Goal: Task Accomplishment & Management: Use online tool/utility

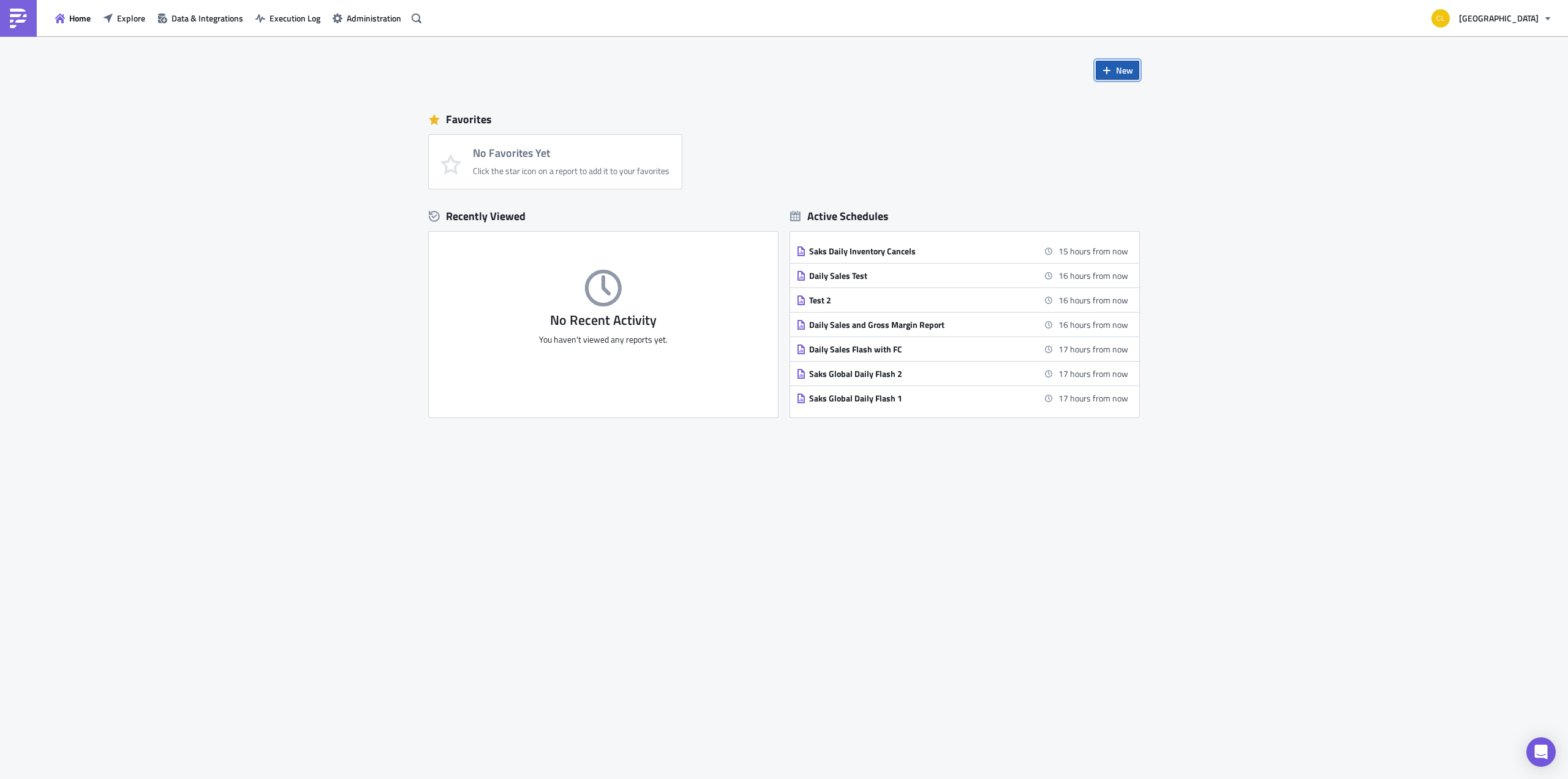
click at [1123, 66] on span "New" at bounding box center [1125, 70] width 17 height 13
click at [945, 72] on div "New Favorites No Favorites Yet Click the star icon on a report to add it to you…" at bounding box center [784, 346] width 735 height 620
click at [1133, 70] on button "New" at bounding box center [1117, 70] width 44 height 19
click at [1134, 96] on div "Report" at bounding box center [1158, 100] width 81 height 12
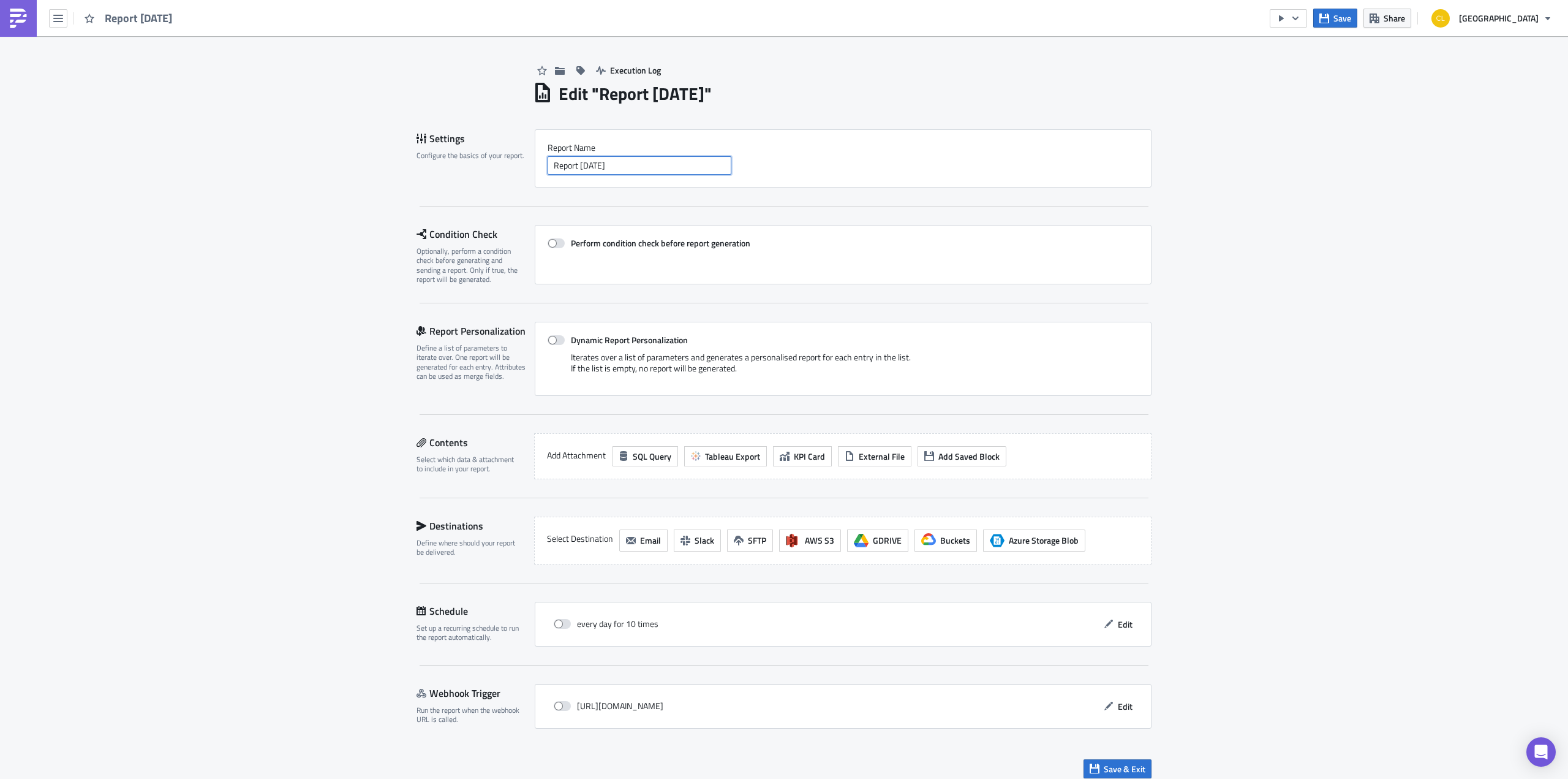
drag, startPoint x: 647, startPoint y: 165, endPoint x: 539, endPoint y: 165, distance: 108.0
click at [539, 165] on div "Report Nam﻿e Report [DATE]" at bounding box center [843, 158] width 617 height 58
type input "C"
paste input "Current MP Items - 0% Available"
type input "Current MP Items - 0% Available (test)"
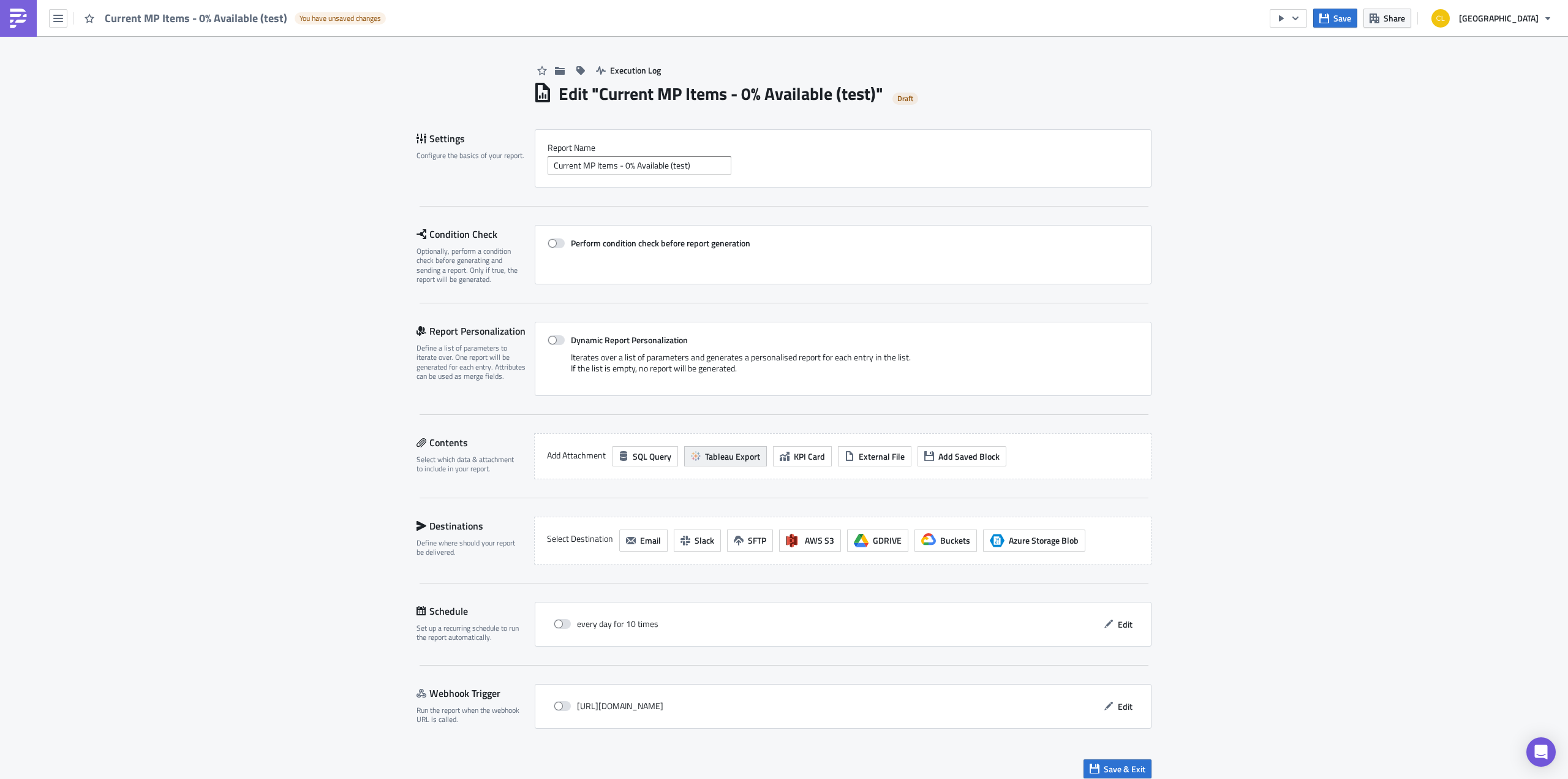
click at [718, 456] on span "Tableau Export" at bounding box center [733, 457] width 55 height 13
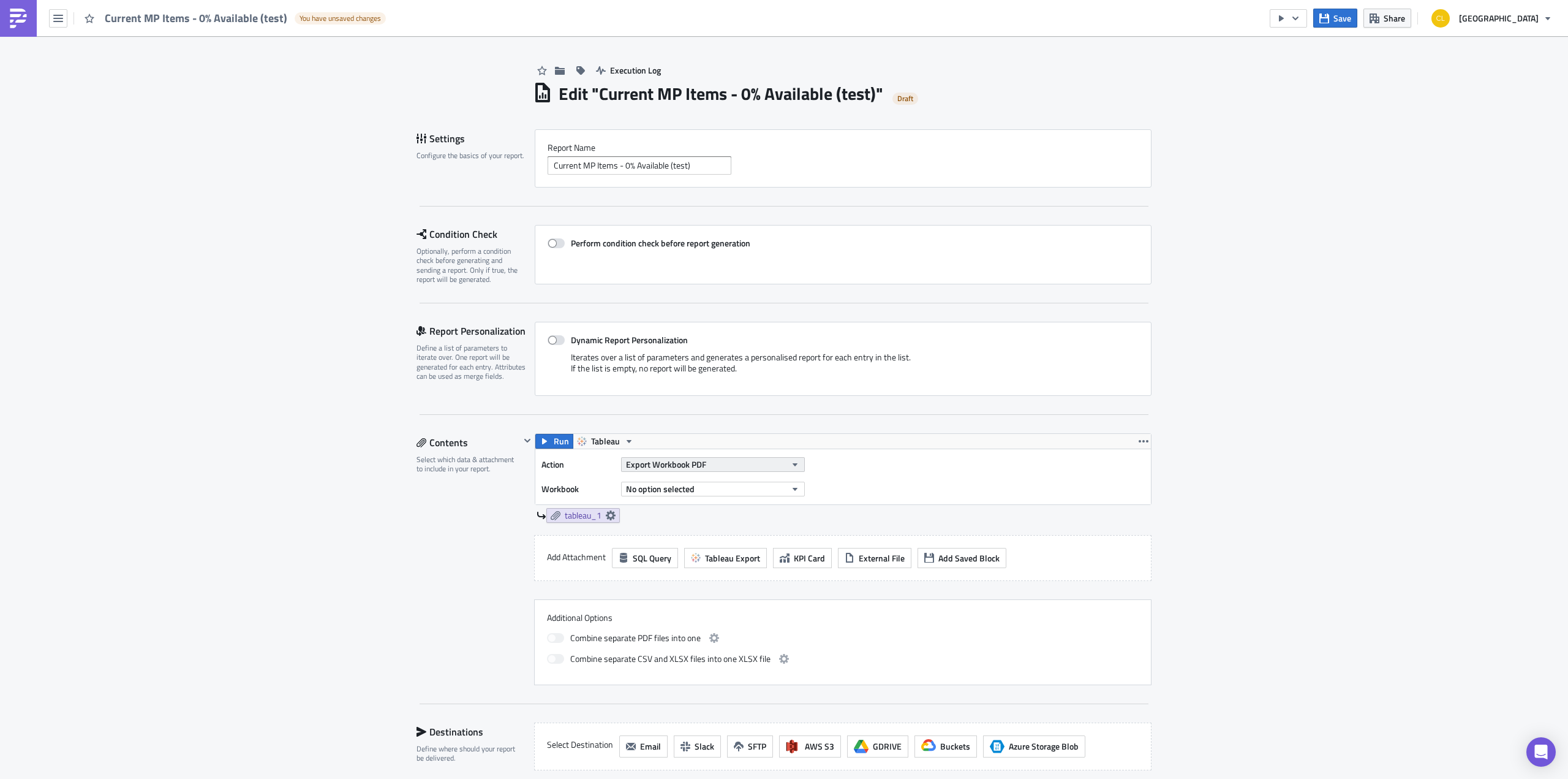
click at [724, 458] on button "Export Workbook PDF" at bounding box center [714, 465] width 184 height 15
click at [701, 579] on div "Export View Image" at bounding box center [677, 581] width 105 height 12
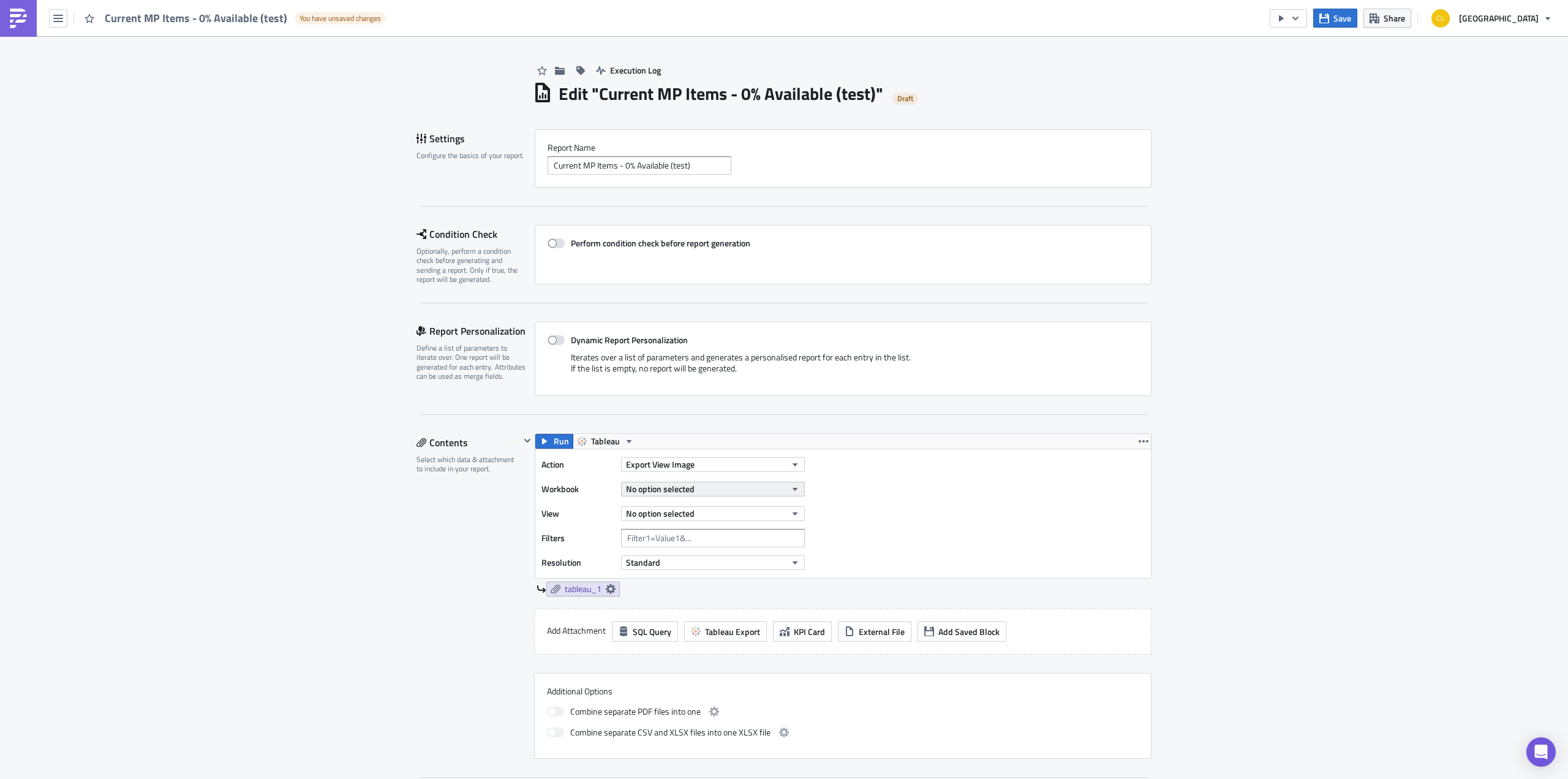
click at [684, 492] on span "No option selected" at bounding box center [659, 489] width 68 height 13
type input "C"
paste input "Current MP Items - 0% Available"
type input "Current MP Items - 0% Available"
click at [712, 529] on div "Current MP Items - 0% Available (WIP)" at bounding box center [691, 528] width 136 height 12
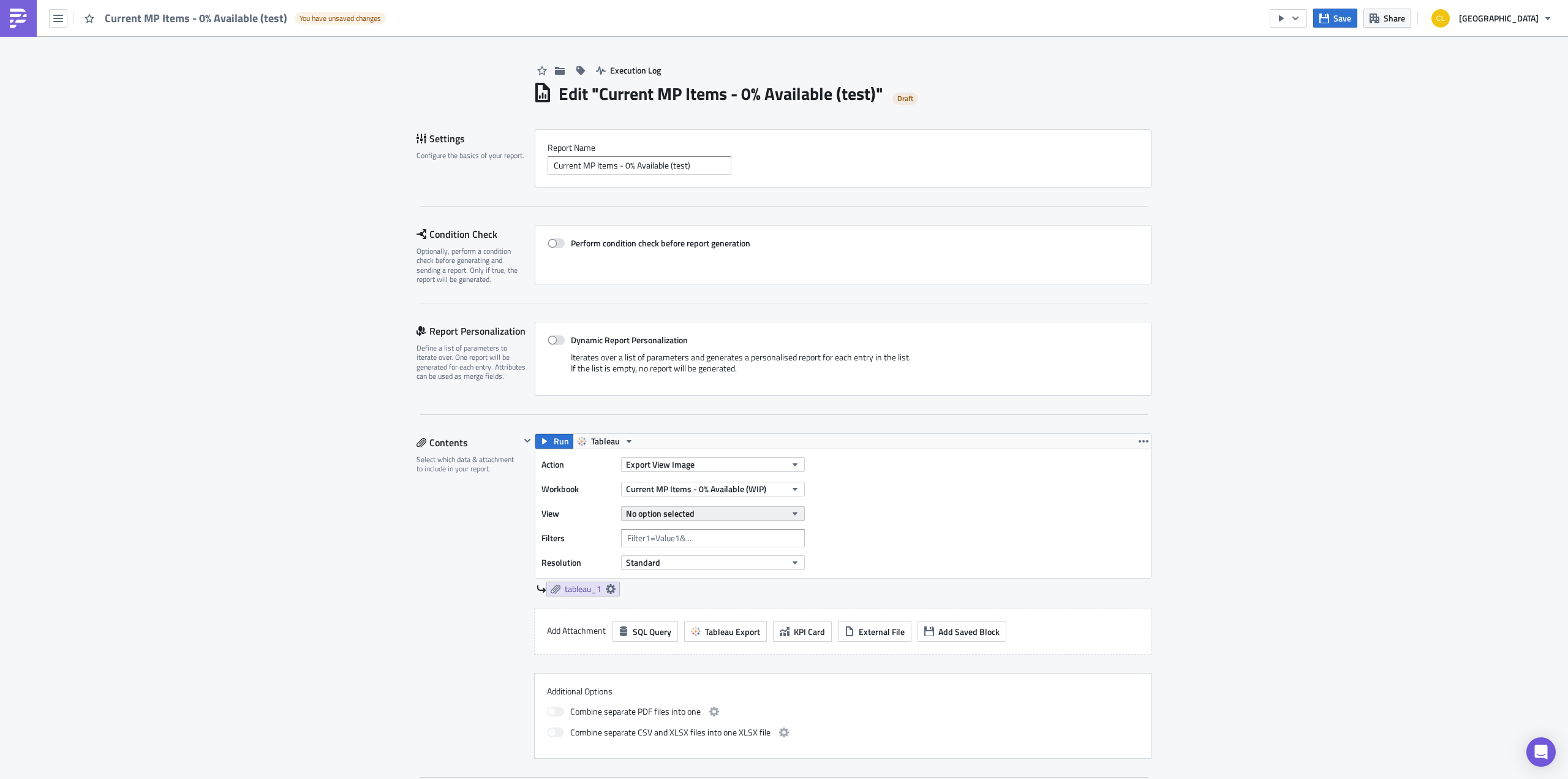
click at [693, 516] on button "No option selected" at bounding box center [714, 513] width 184 height 15
click at [692, 557] on div "Current Items - % Available" at bounding box center [678, 553] width 109 height 12
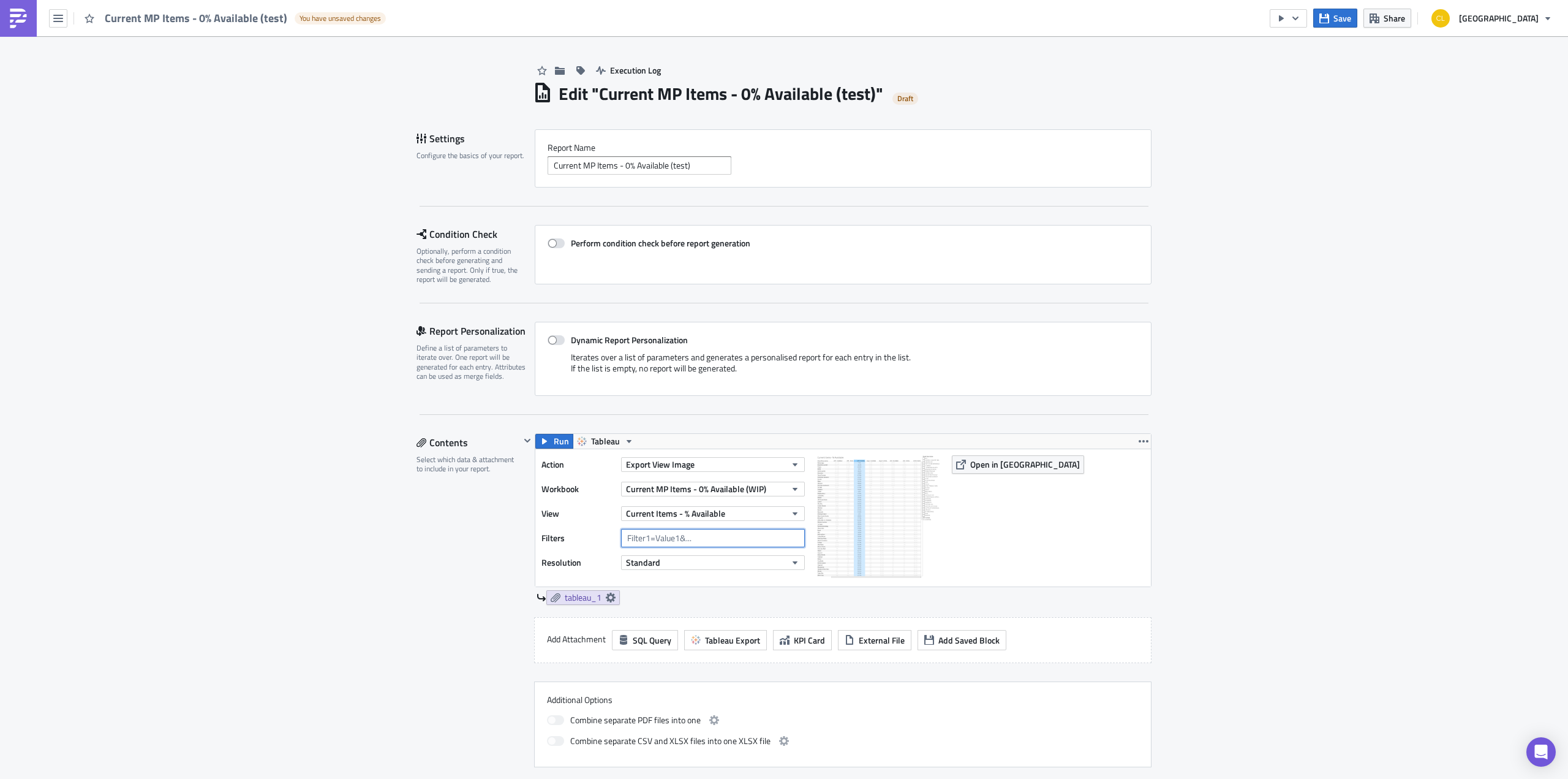
click at [633, 539] on input "text" at bounding box center [714, 538] width 184 height 18
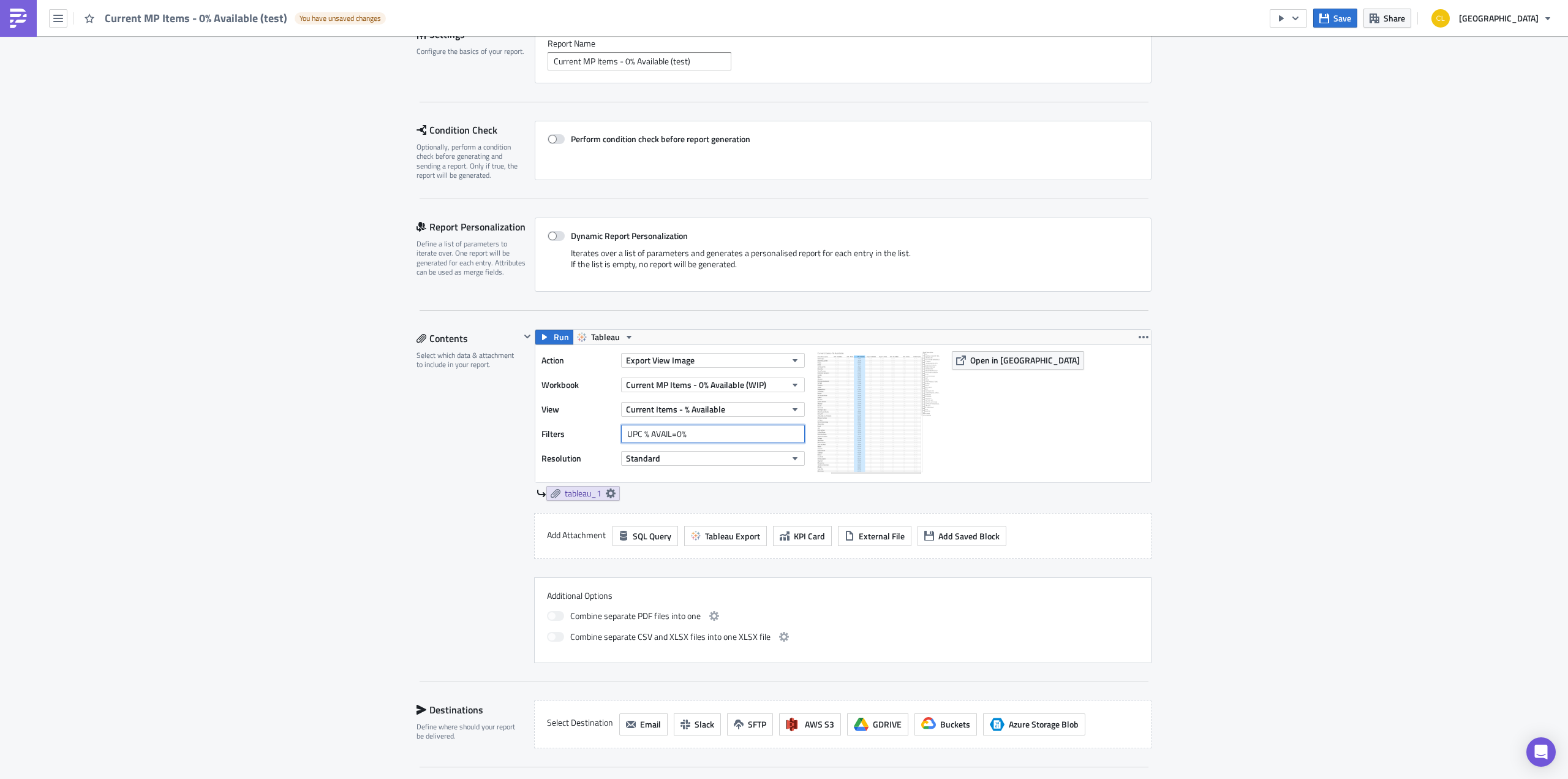
scroll to position [110, 0]
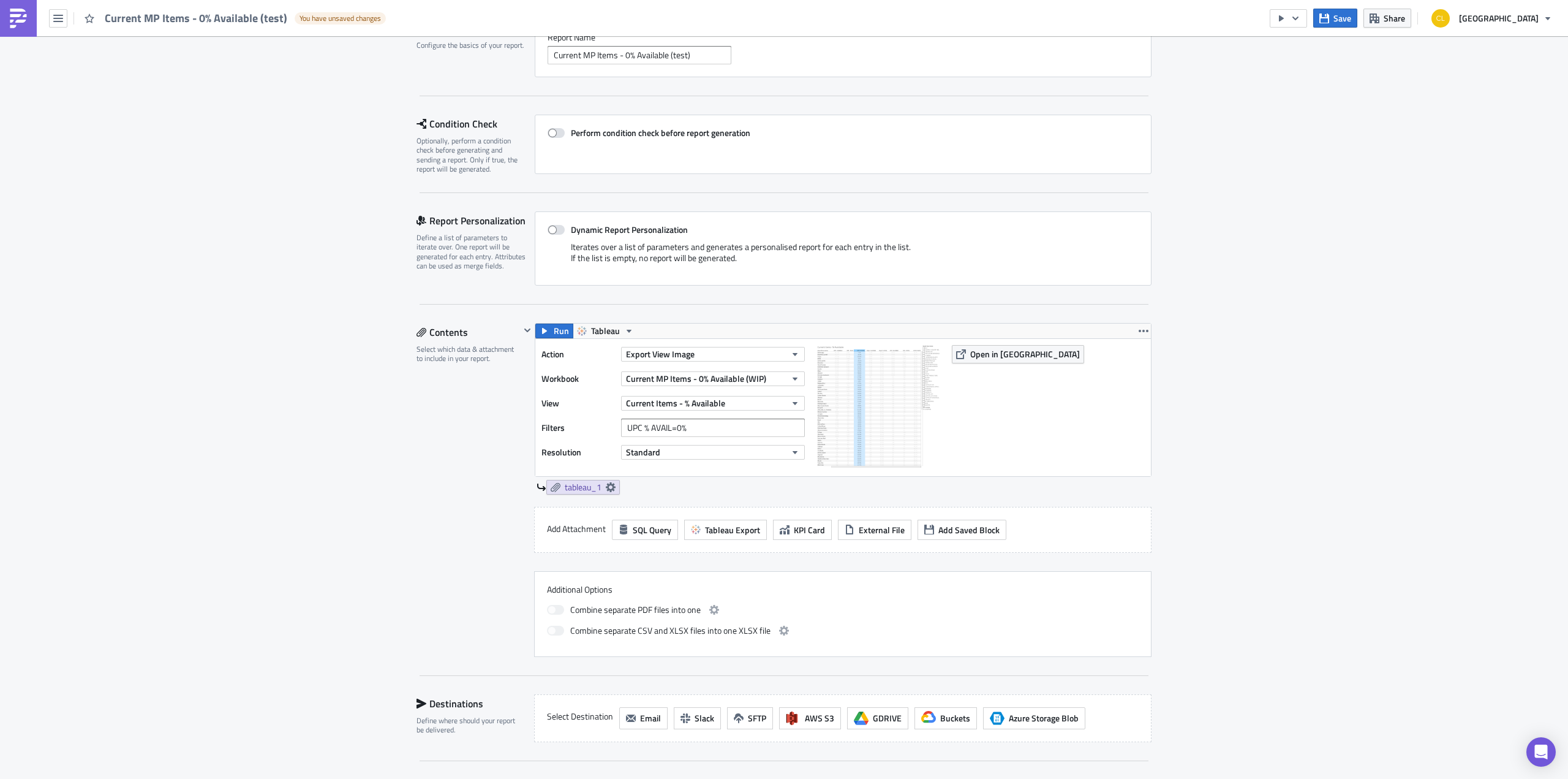
click at [1072, 396] on div "Action Export View Image Workbook Current MP Items - 0% Available (WIP) View Cu…" at bounding box center [843, 407] width 616 height 137
click at [687, 426] on input "UPC % AVAIL=0%" at bounding box center [714, 428] width 184 height 18
type input "UPC % AVAIL=0"
click at [632, 714] on button "Email" at bounding box center [643, 718] width 49 height 22
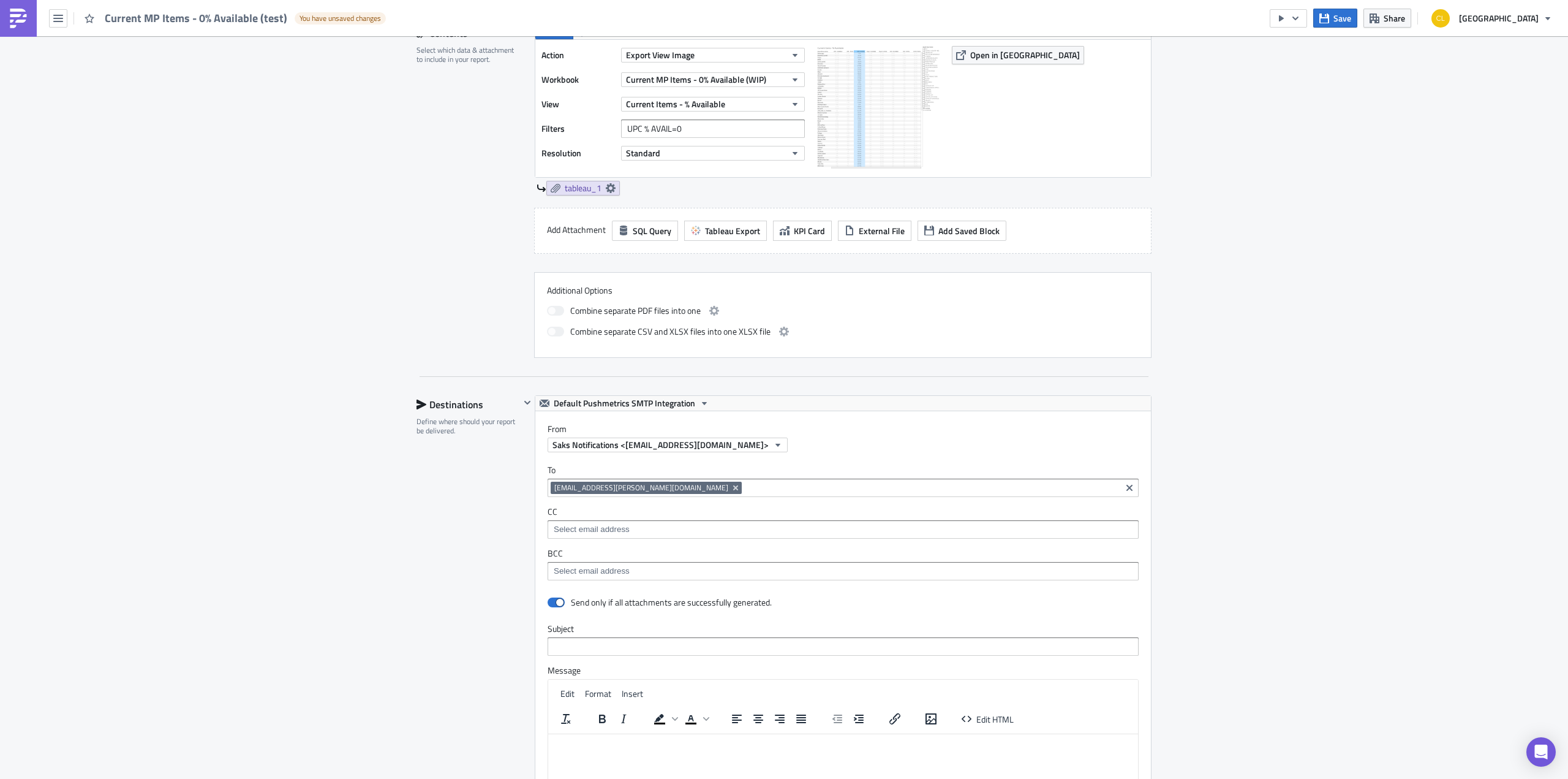
scroll to position [424, 0]
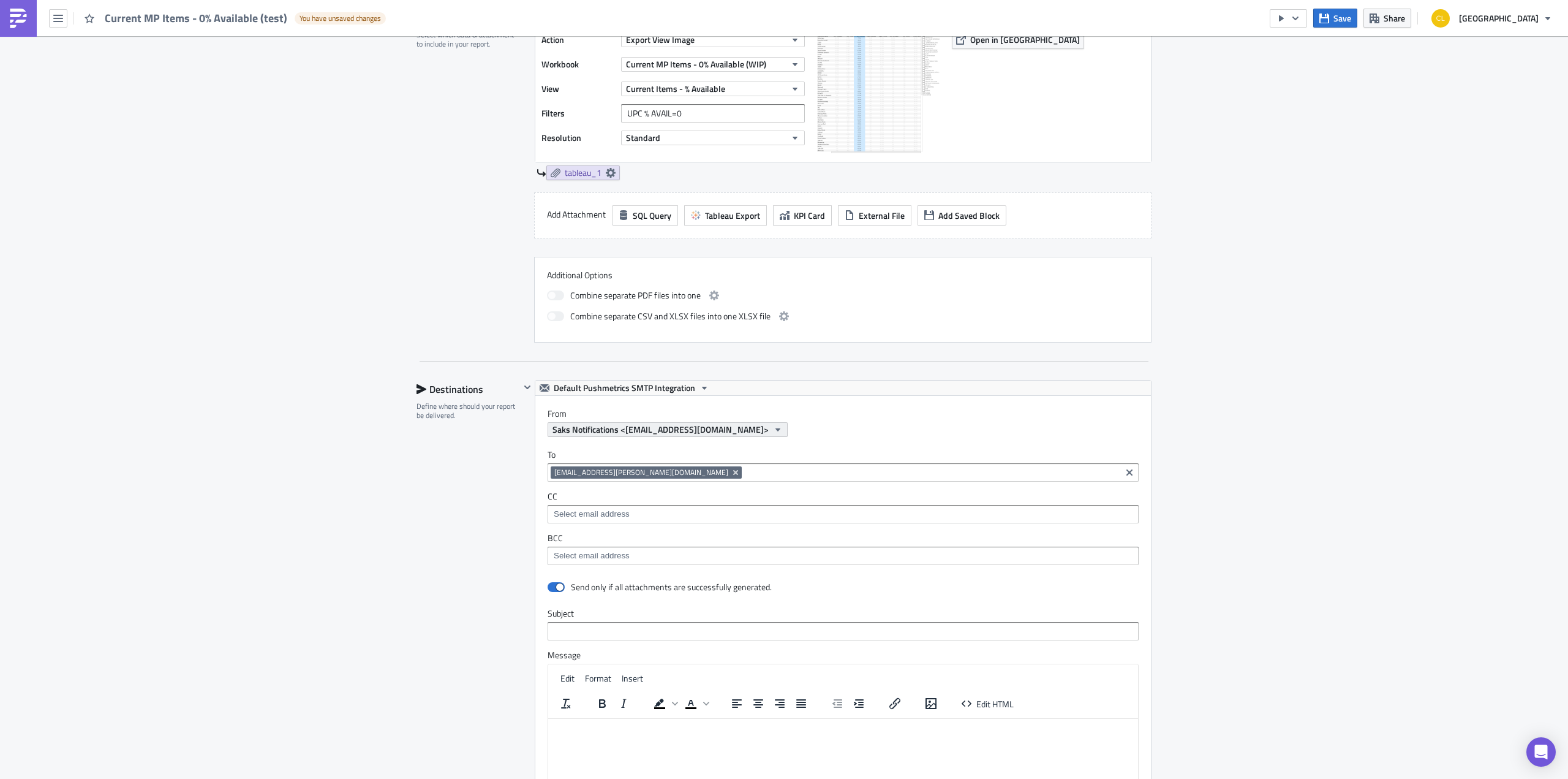
click at [636, 428] on span "Saks Notifications <[EMAIL_ADDRESS][DOMAIN_NAME]>" at bounding box center [660, 429] width 216 height 13
click at [653, 626] on input "text" at bounding box center [843, 631] width 591 height 18
type input "Current Items - 0% Available TABLEAU TEST"
click at [728, 735] on html at bounding box center [844, 728] width 590 height 20
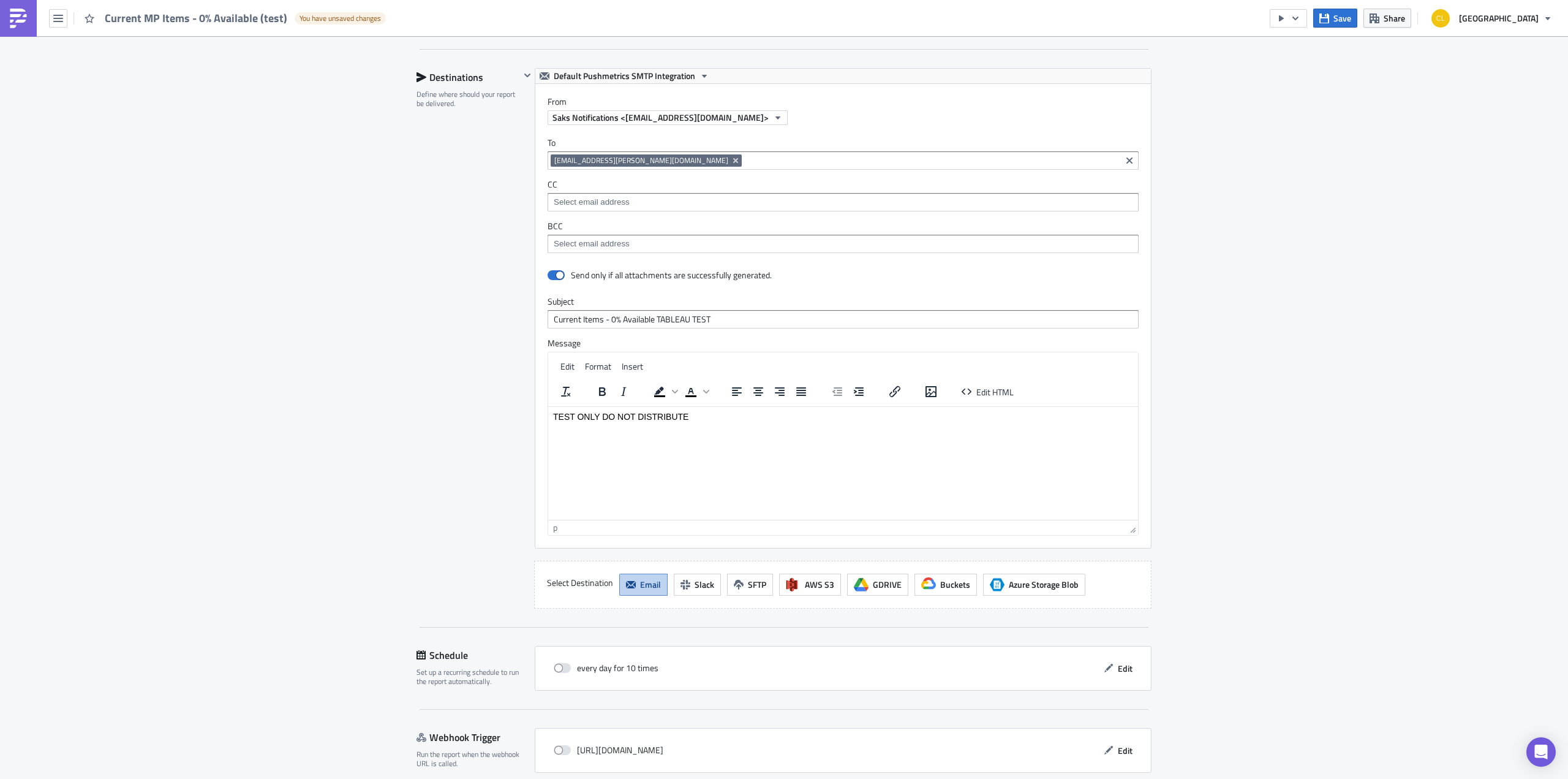
scroll to position [785, 0]
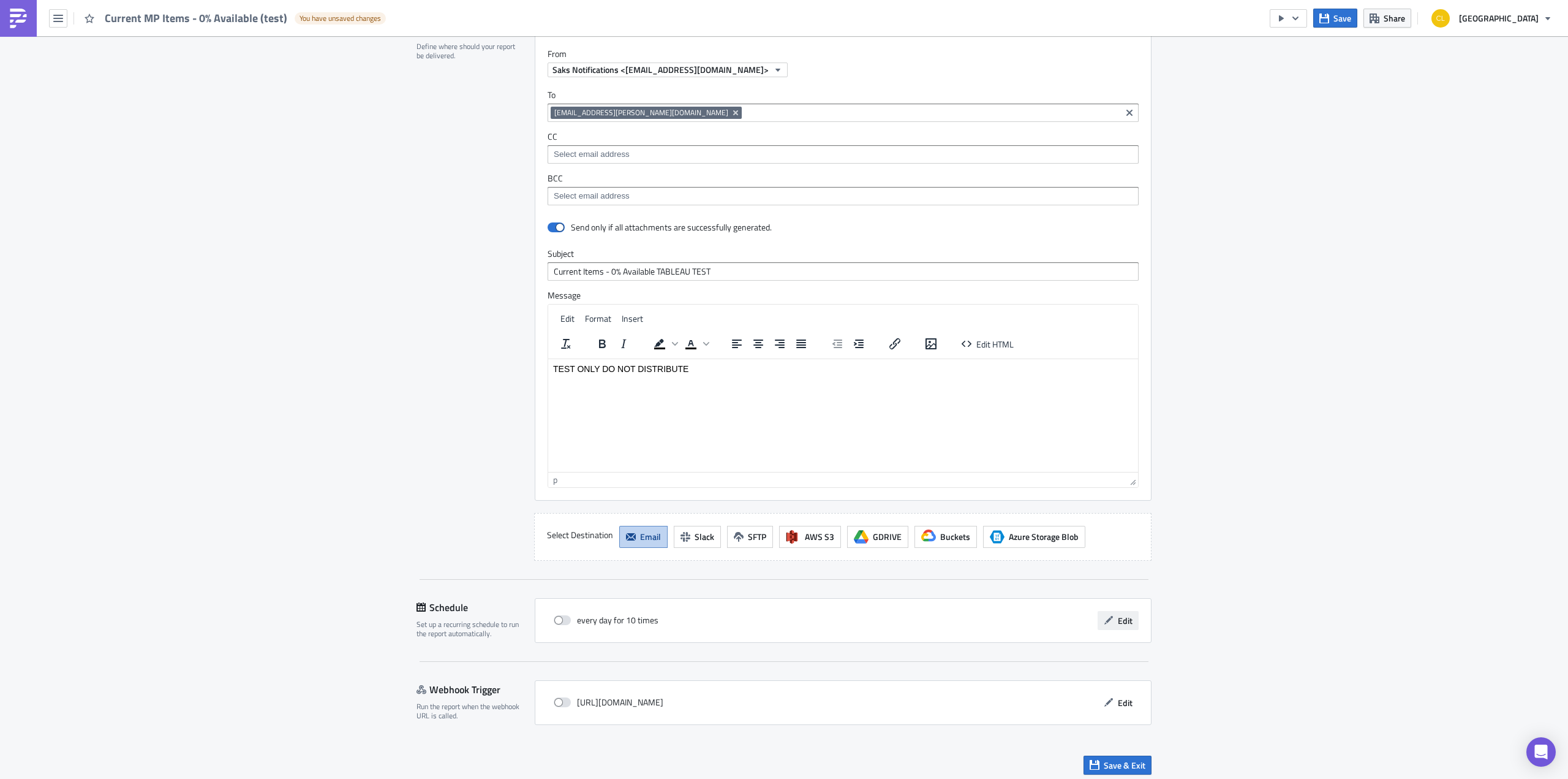
click at [1110, 614] on button "Edit" at bounding box center [1118, 620] width 41 height 19
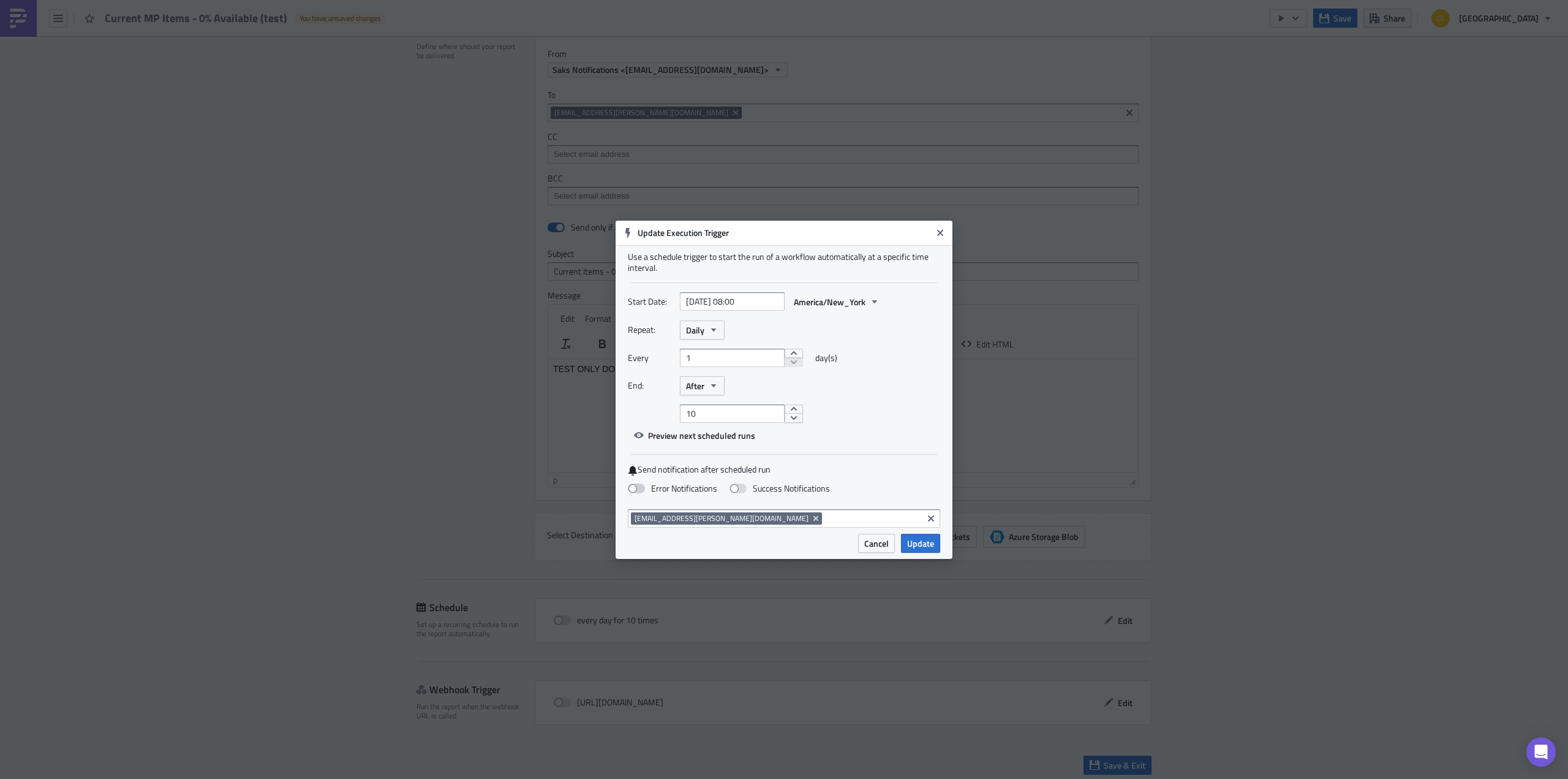
click at [636, 491] on span at bounding box center [636, 489] width 17 height 10
click at [11, 10] on input "Error Notifications" at bounding box center [7, 6] width 8 height 8
checkbox input "true"
click at [701, 389] on span "After" at bounding box center [696, 386] width 18 height 13
click at [707, 403] on div "Never" at bounding box center [738, 408] width 102 height 12
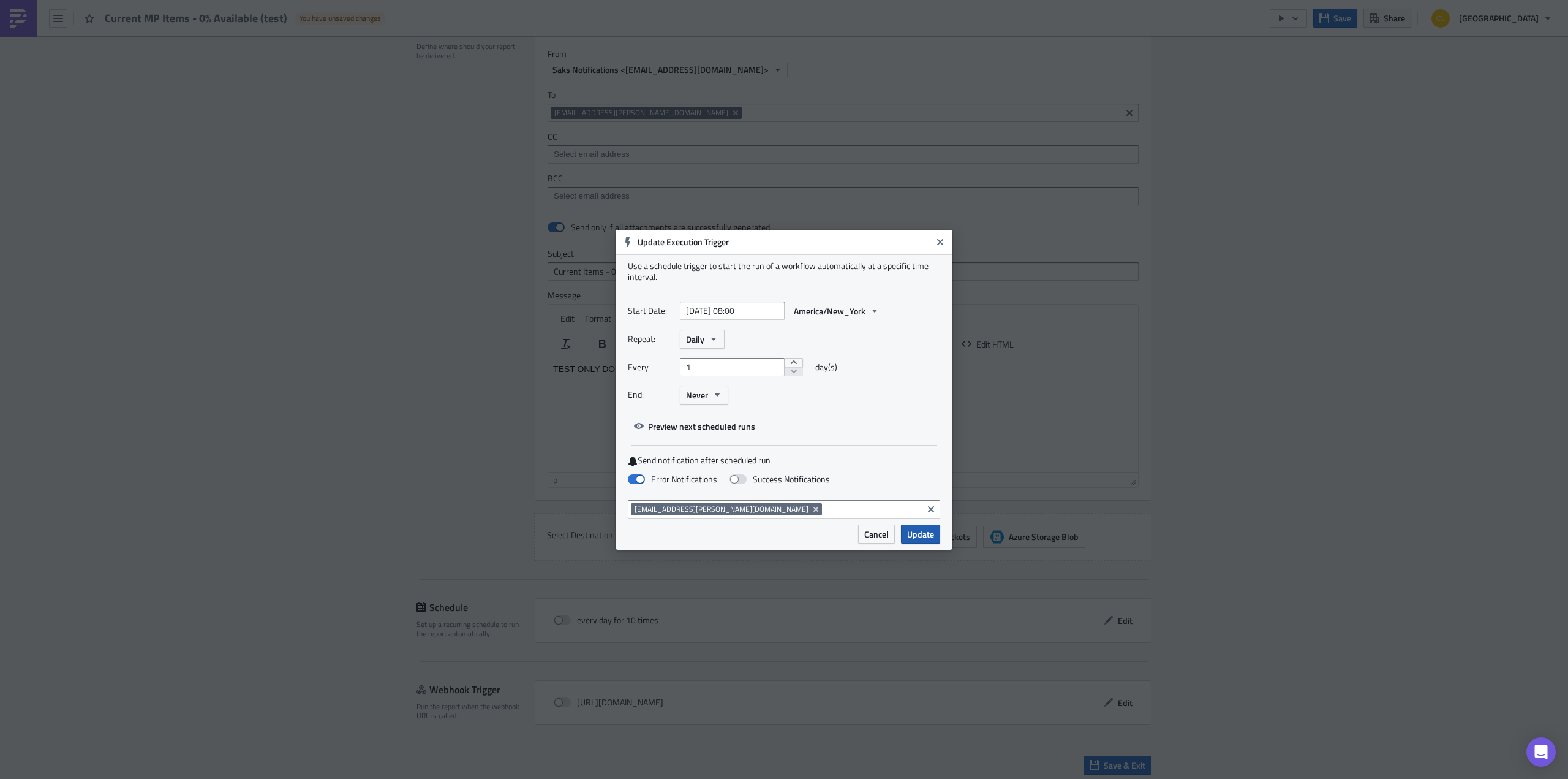
click at [924, 536] on span "Update" at bounding box center [920, 535] width 27 height 13
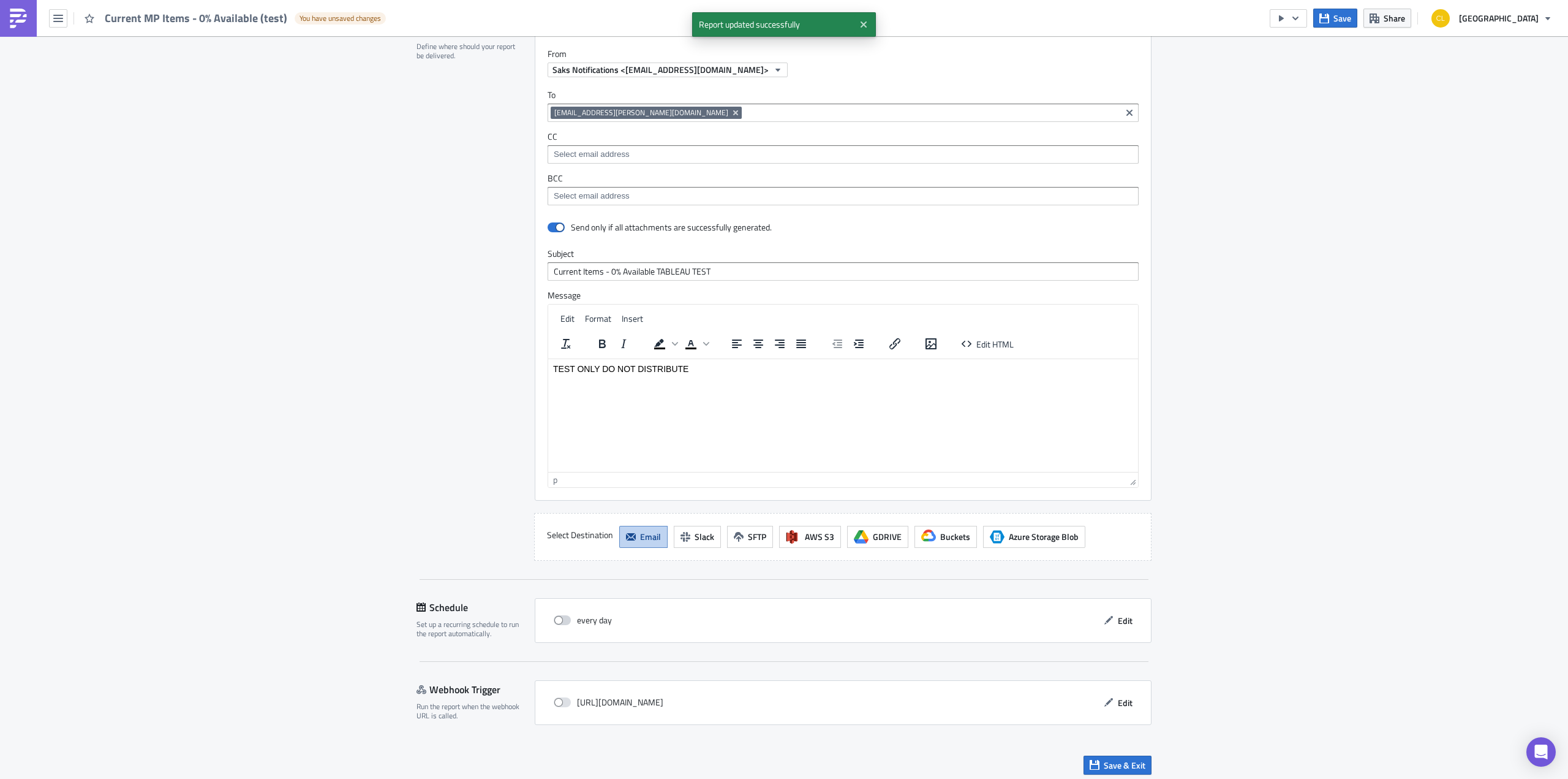
click at [554, 615] on span at bounding box center [562, 620] width 17 height 10
click at [557, 617] on input "checkbox" at bounding box center [561, 621] width 8 height 8
checkbox input "true"
click at [1104, 758] on span "Save & Exit" at bounding box center [1125, 765] width 42 height 13
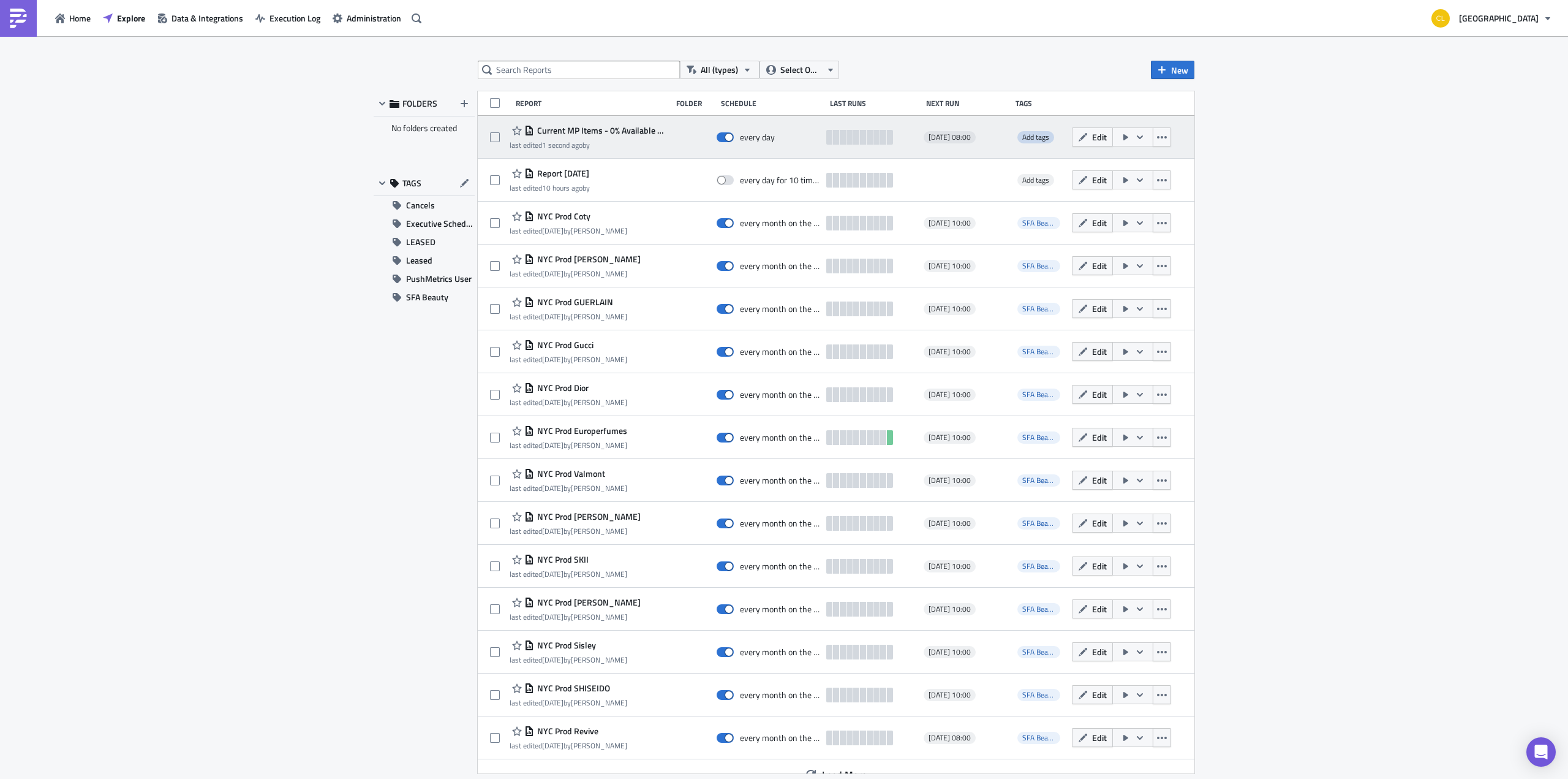
click at [1036, 136] on span "Add tags" at bounding box center [1036, 137] width 27 height 12
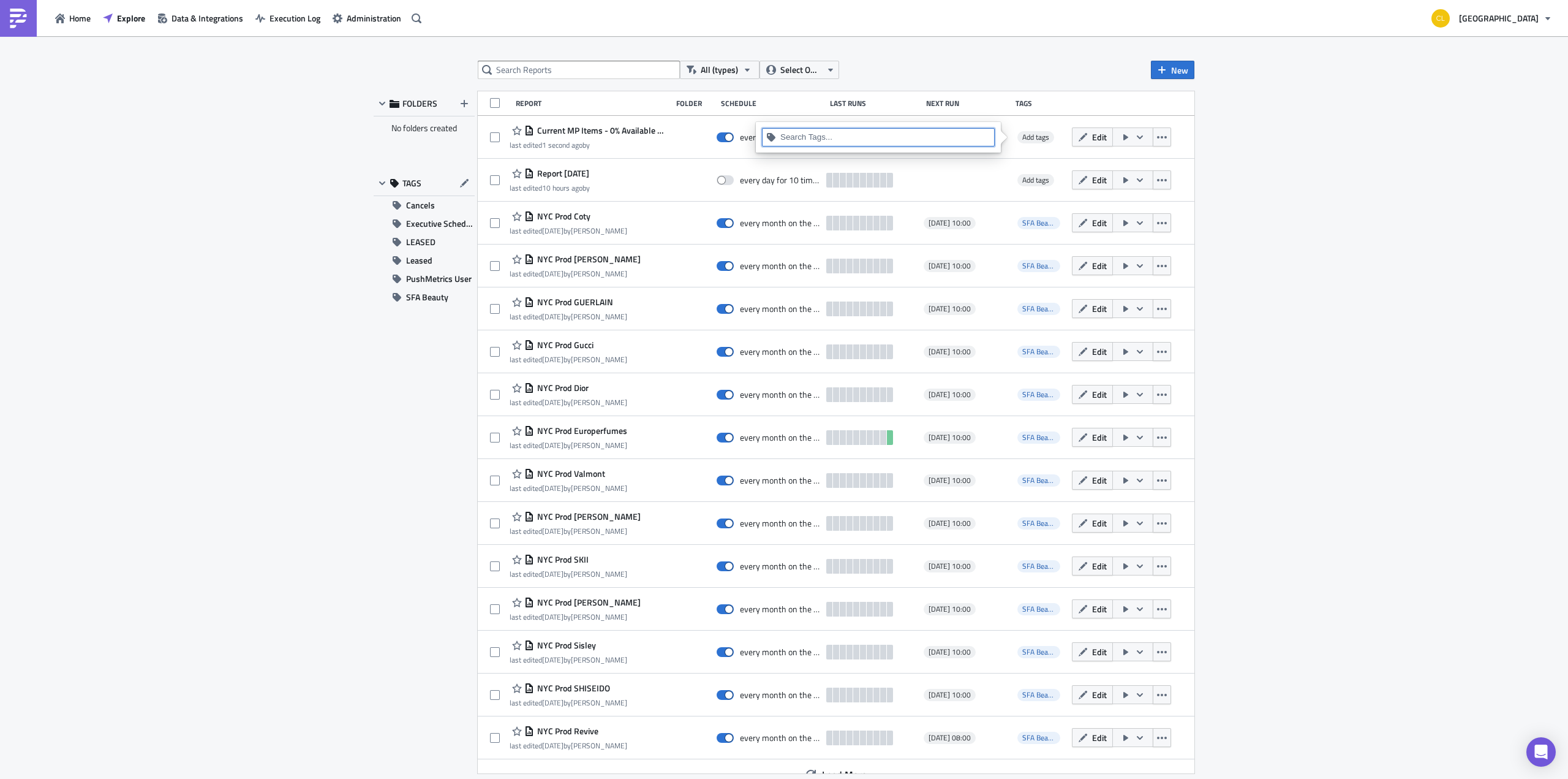
click at [919, 138] on input at bounding box center [886, 137] width 210 height 12
click at [810, 66] on span "Select Owner" at bounding box center [801, 70] width 41 height 13
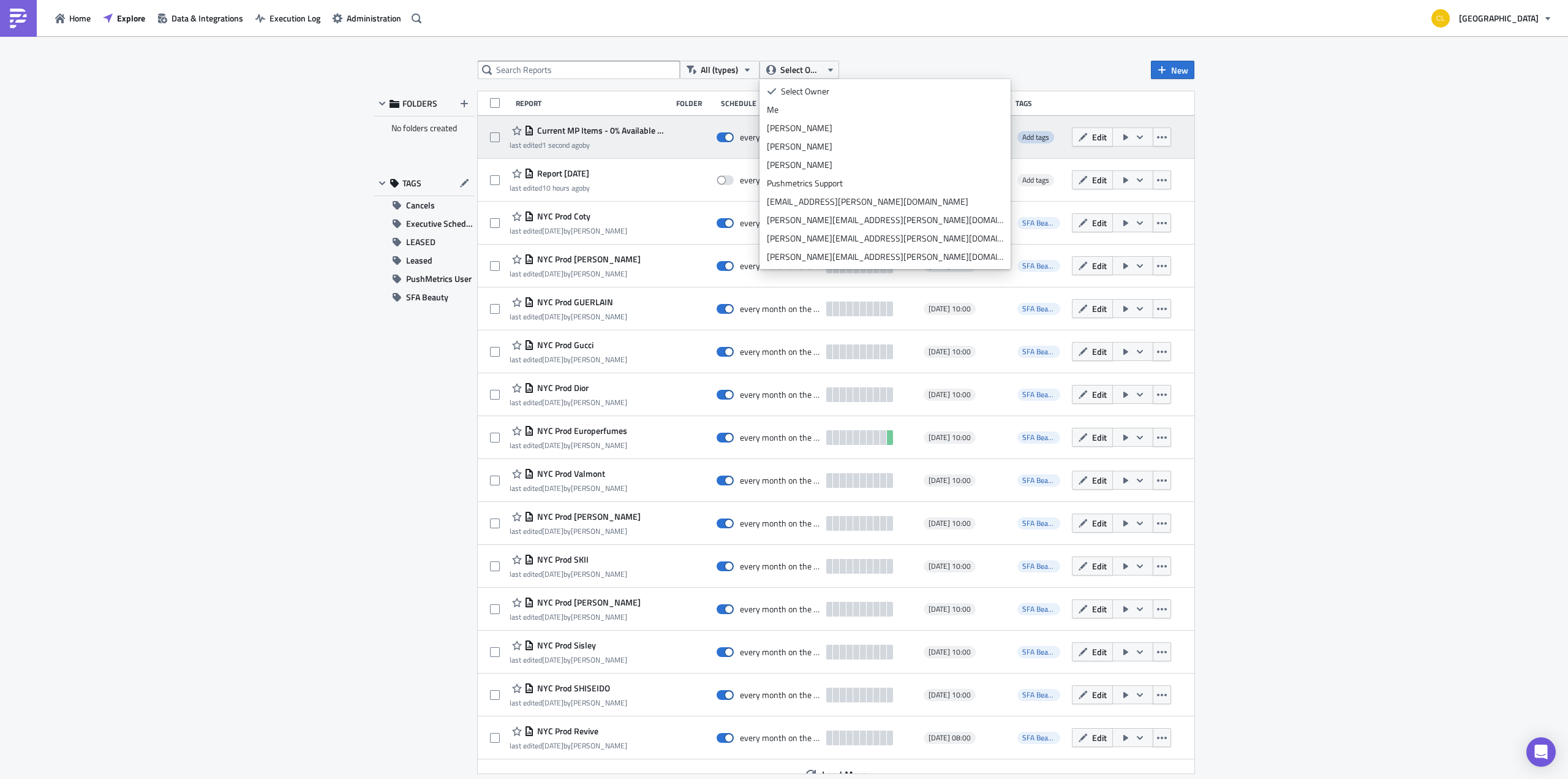
click at [1024, 136] on span "Add tags" at bounding box center [1036, 137] width 27 height 12
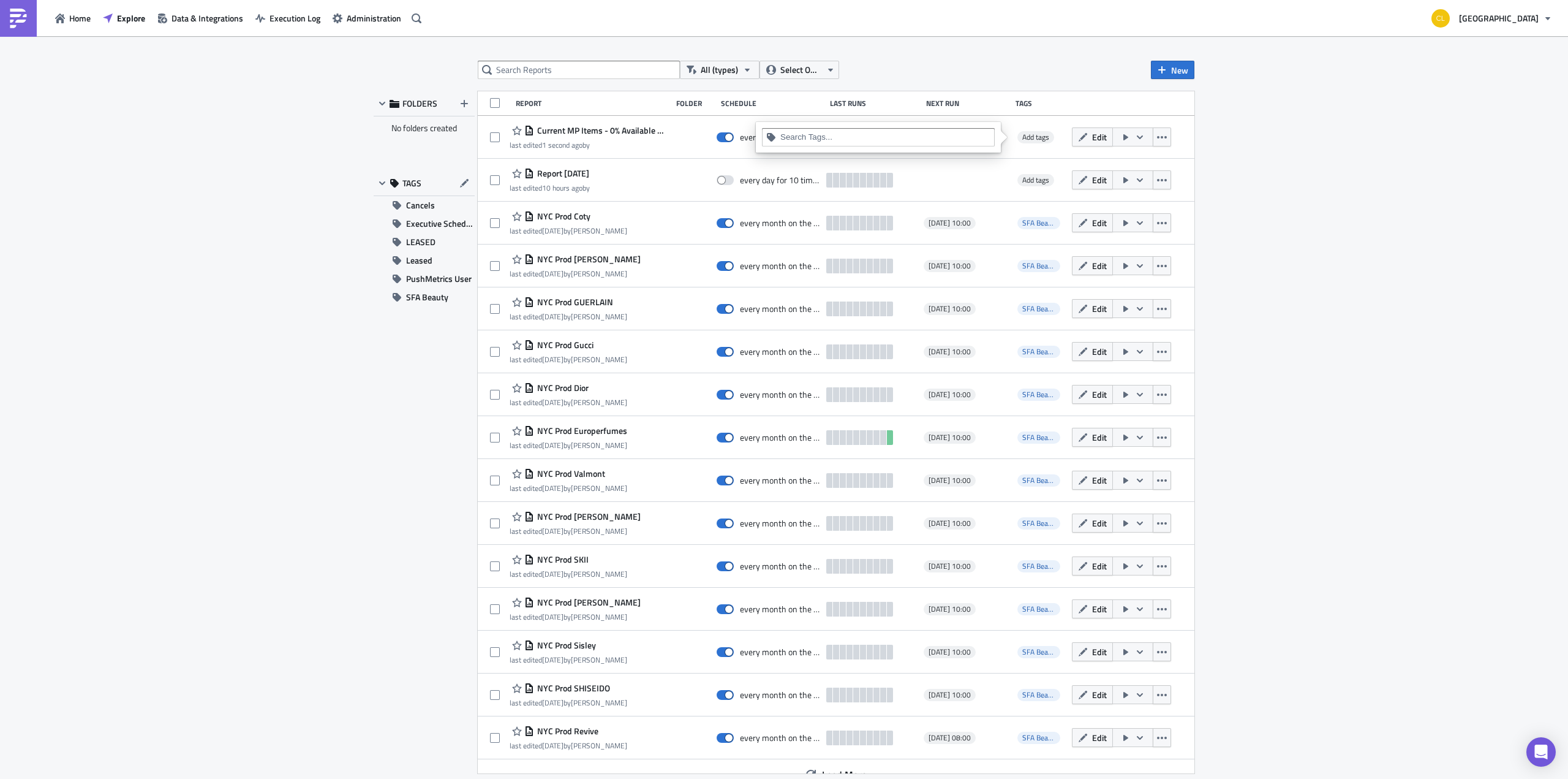
click at [958, 133] on input at bounding box center [886, 137] width 210 height 12
type input "MARKETPLACE"
click at [773, 160] on icon "selectable options" at bounding box center [775, 159] width 10 height 10
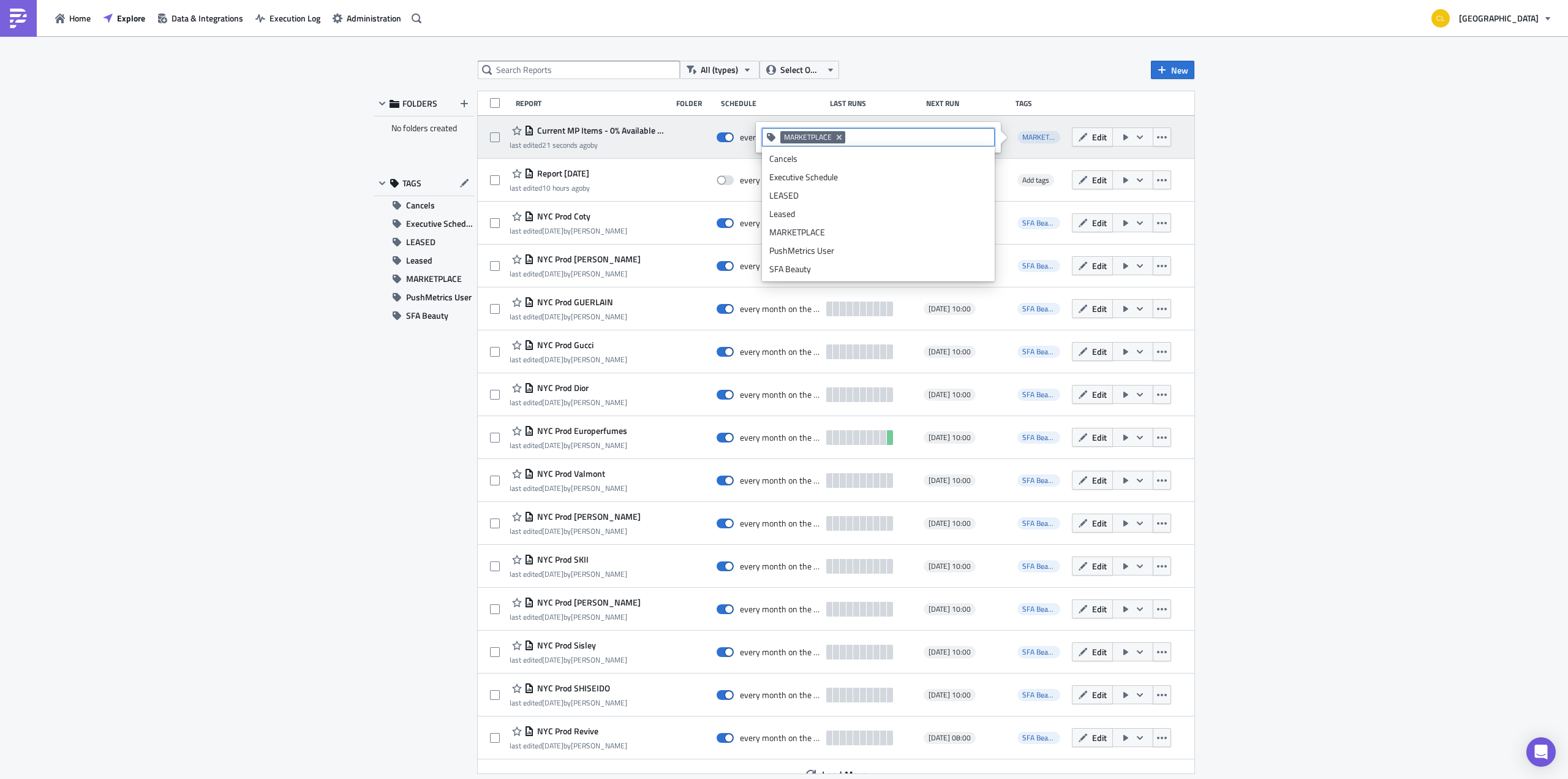
click at [1137, 137] on icon "button" at bounding box center [1140, 137] width 6 height 3
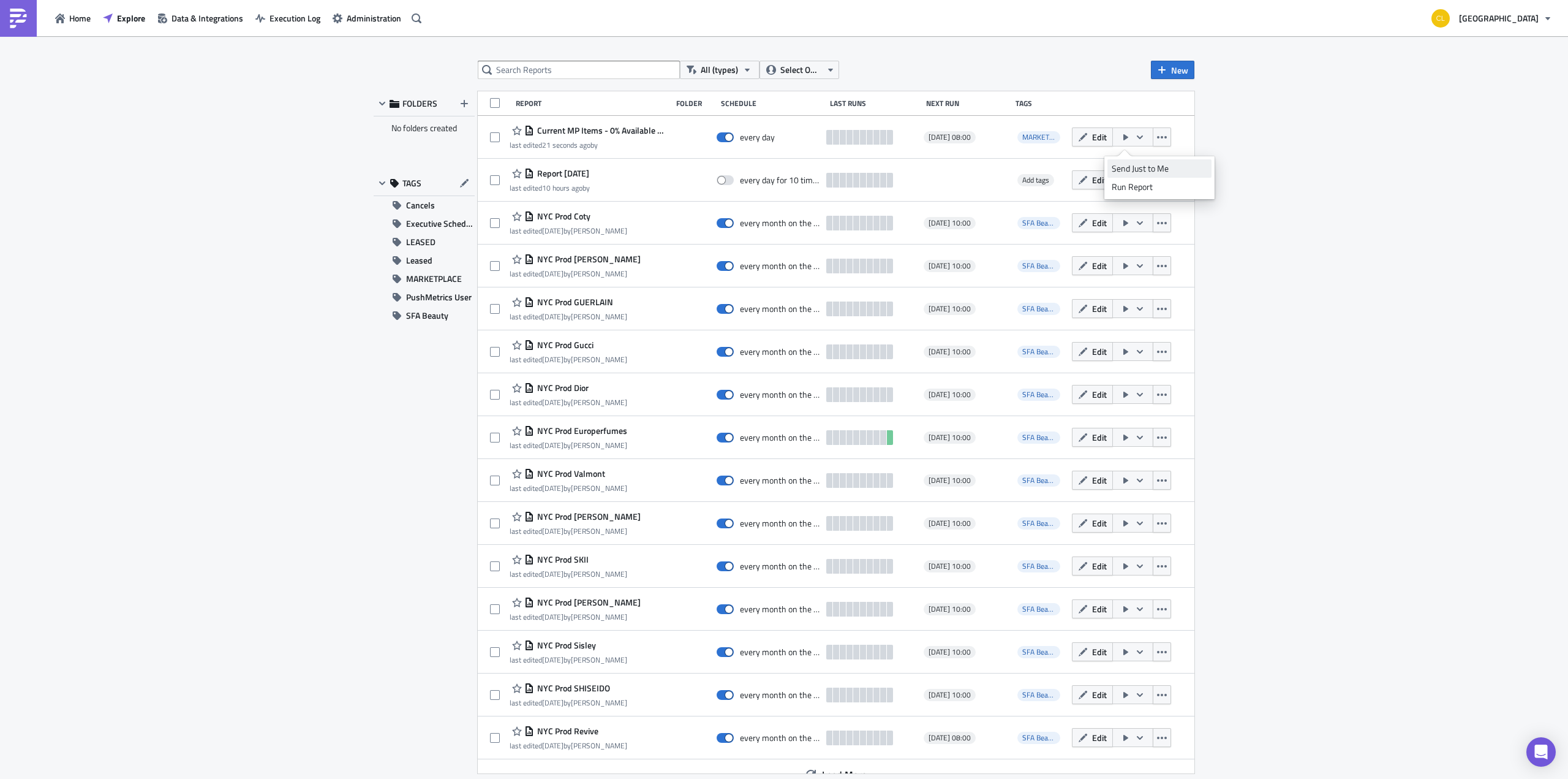
click at [1138, 163] on div "Send Just to Me" at bounding box center [1159, 168] width 95 height 12
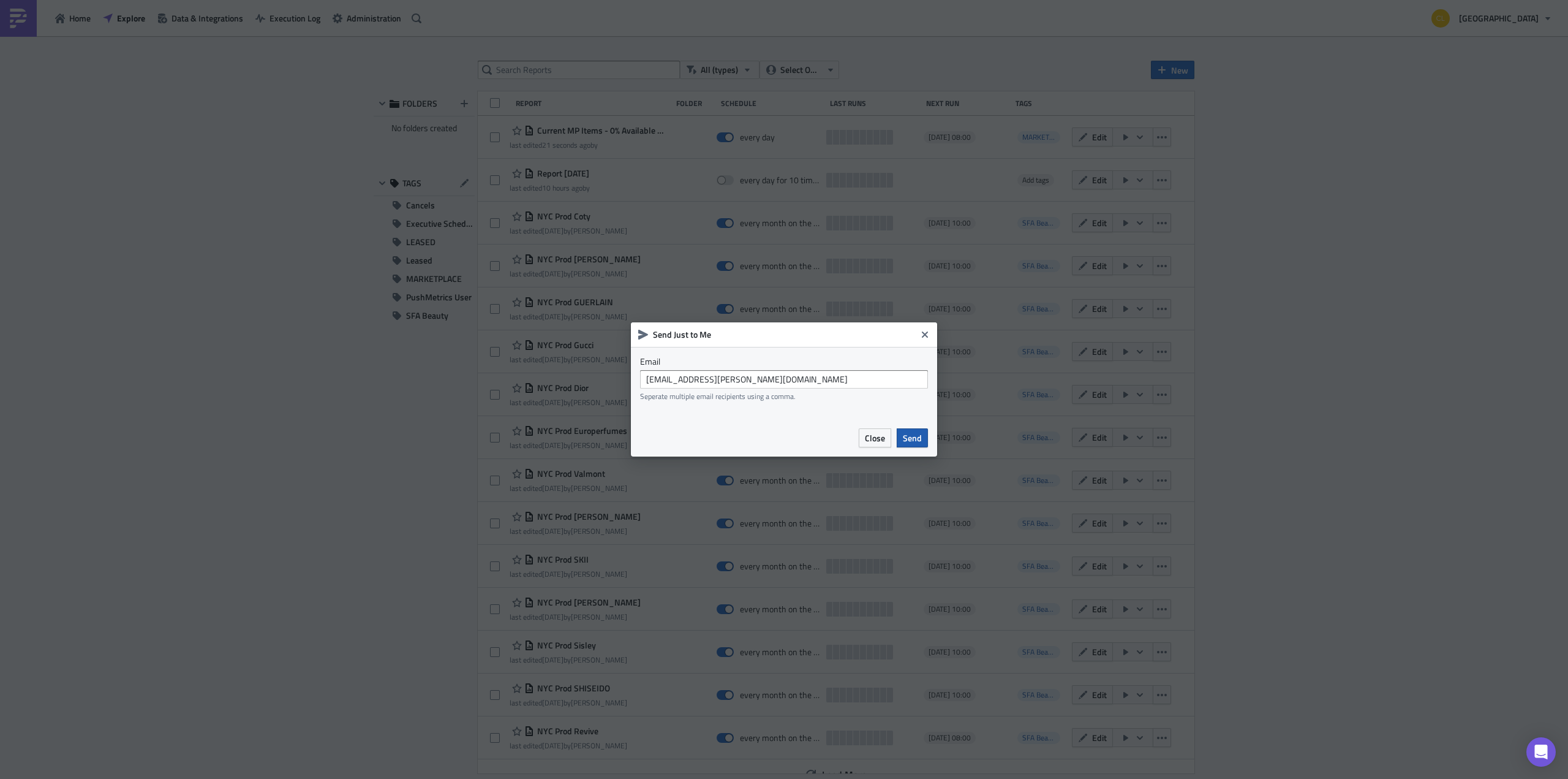
click at [908, 439] on span "Send" at bounding box center [912, 438] width 19 height 13
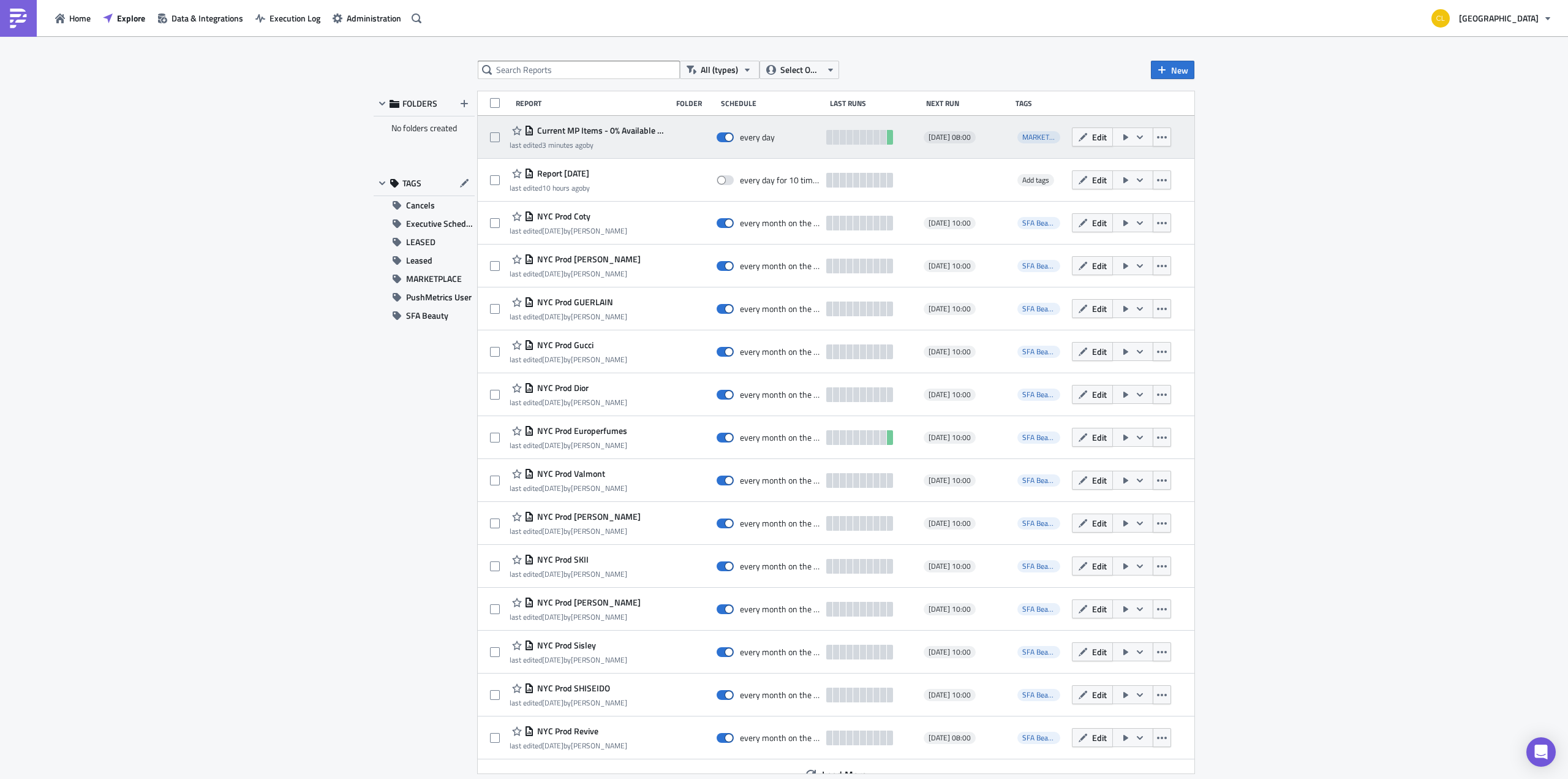
click at [580, 126] on span "Current MP Items - 0% Available (test)" at bounding box center [599, 130] width 131 height 11
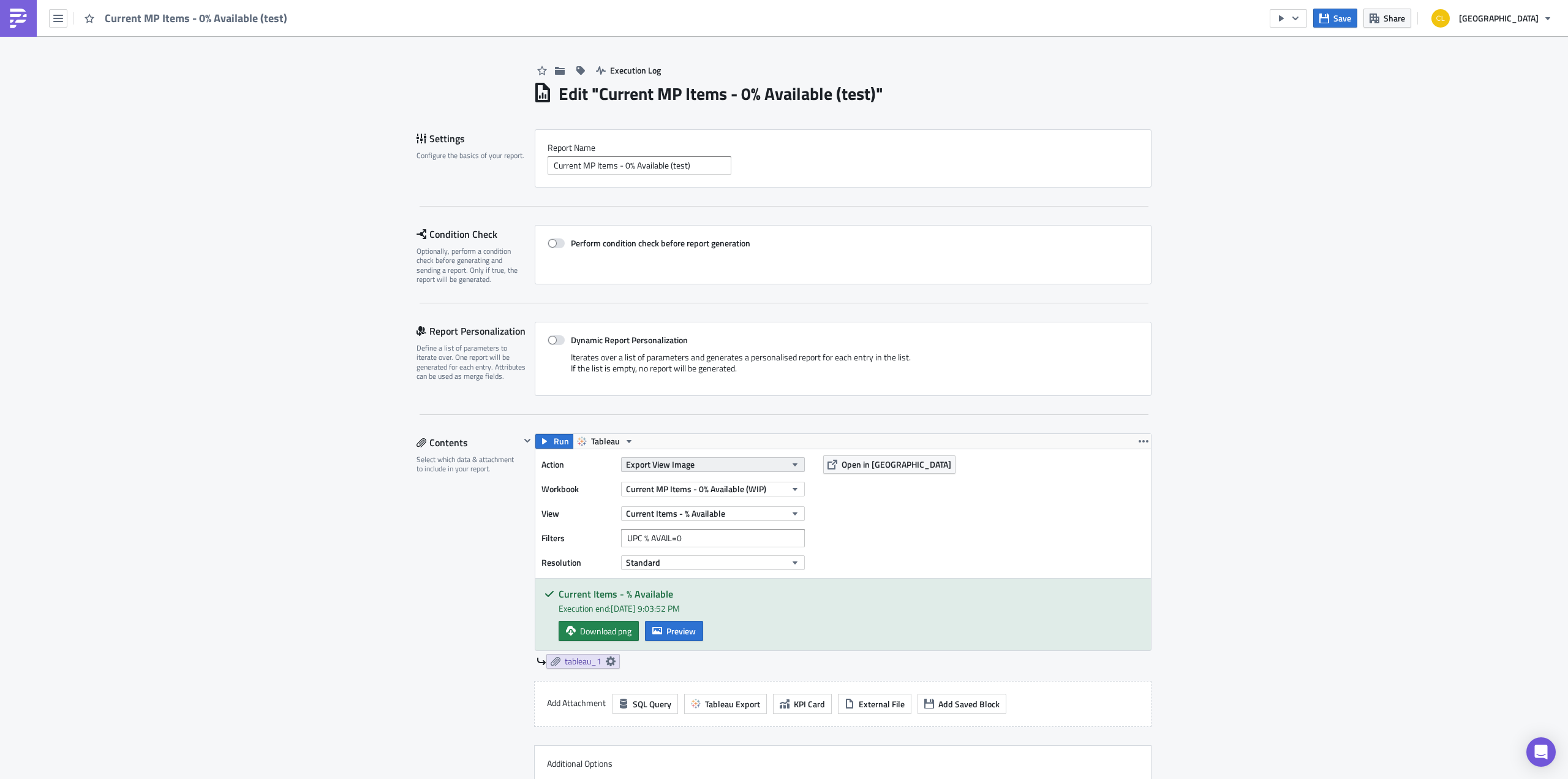
click at [674, 464] on span "Export View Image" at bounding box center [659, 465] width 68 height 13
